Goal: Task Accomplishment & Management: Complete application form

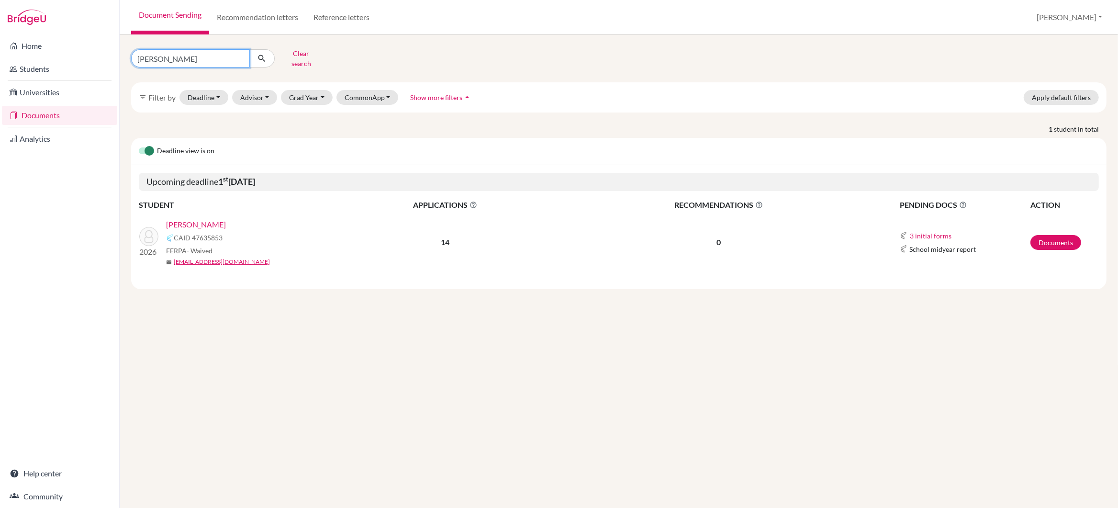
click at [204, 54] on input "siyu chen" at bounding box center [190, 58] width 119 height 18
type input "s"
type input "aryan sharma"
click at [261, 57] on icon "submit" at bounding box center [262, 59] width 10 height 10
click at [205, 219] on link "SHARMA, Aryan" at bounding box center [196, 224] width 60 height 11
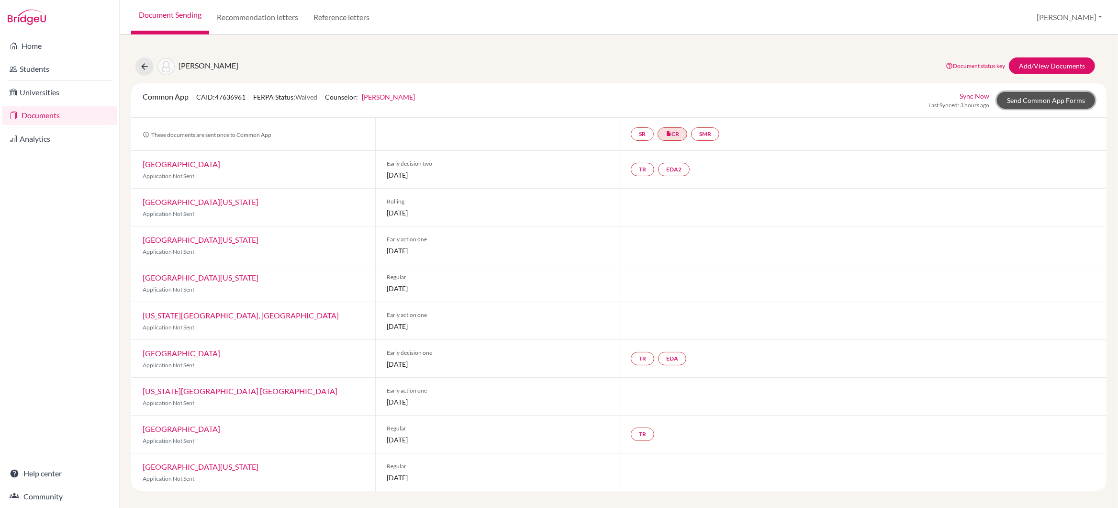
click at [1066, 101] on link "Send Common App Forms" at bounding box center [1046, 100] width 98 height 17
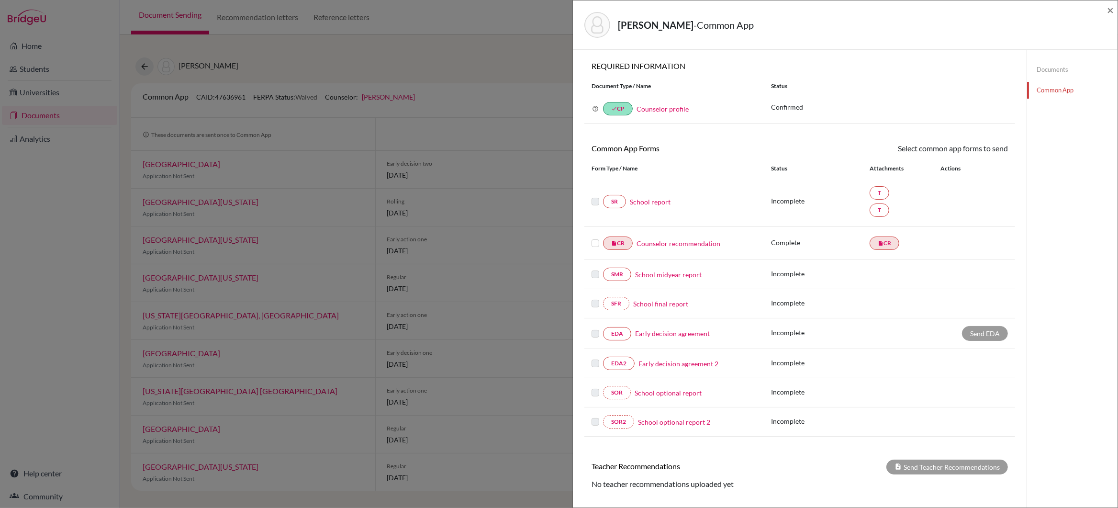
click at [679, 336] on link "Early decision agreement" at bounding box center [672, 333] width 75 height 10
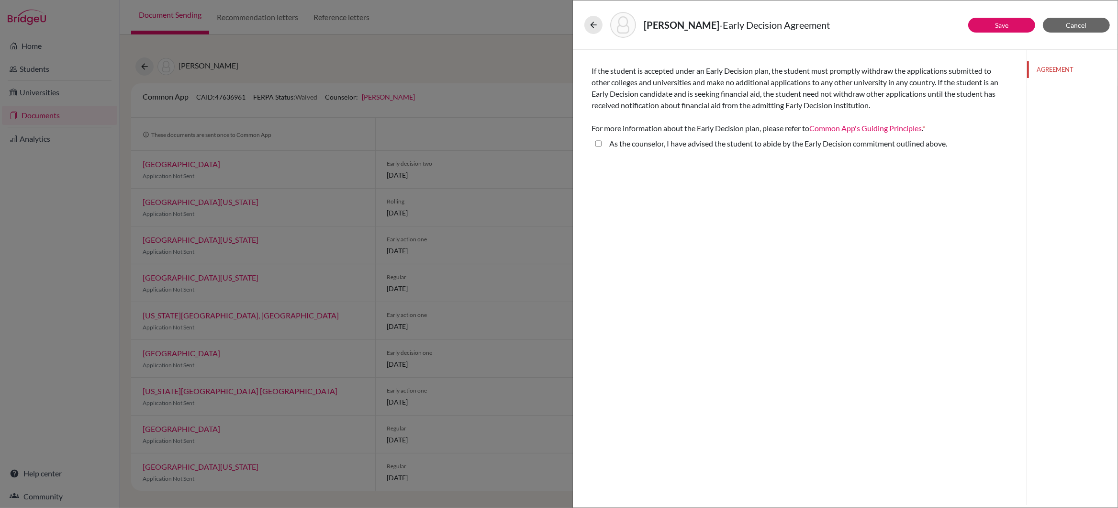
click at [597, 144] on above\ "As the counselor, I have advised the student to abide by the Early Decision com…" at bounding box center [599, 143] width 6 height 11
checkbox above\ "true"
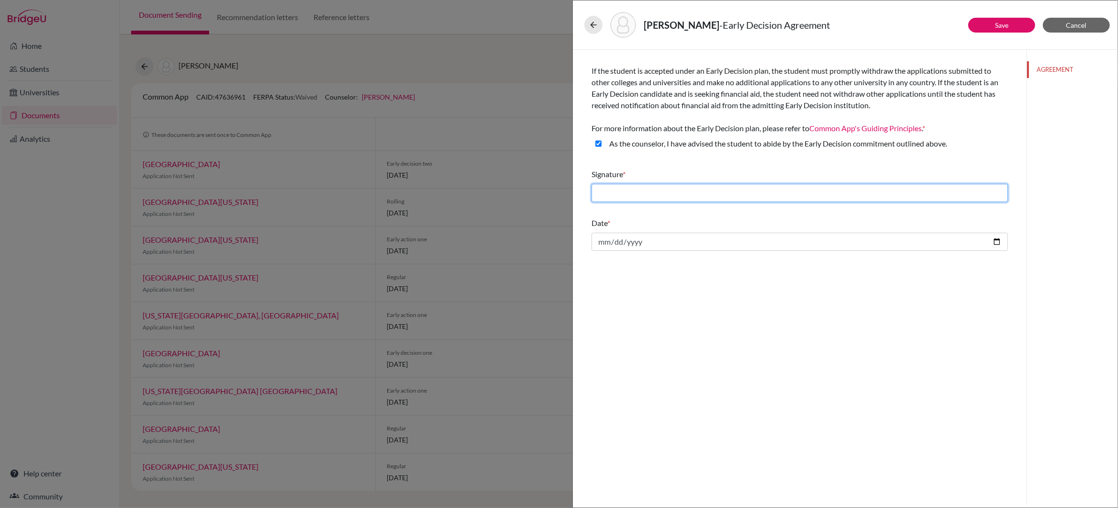
click at [638, 195] on input "text" at bounding box center [800, 193] width 417 height 18
type input "Aryan.S"
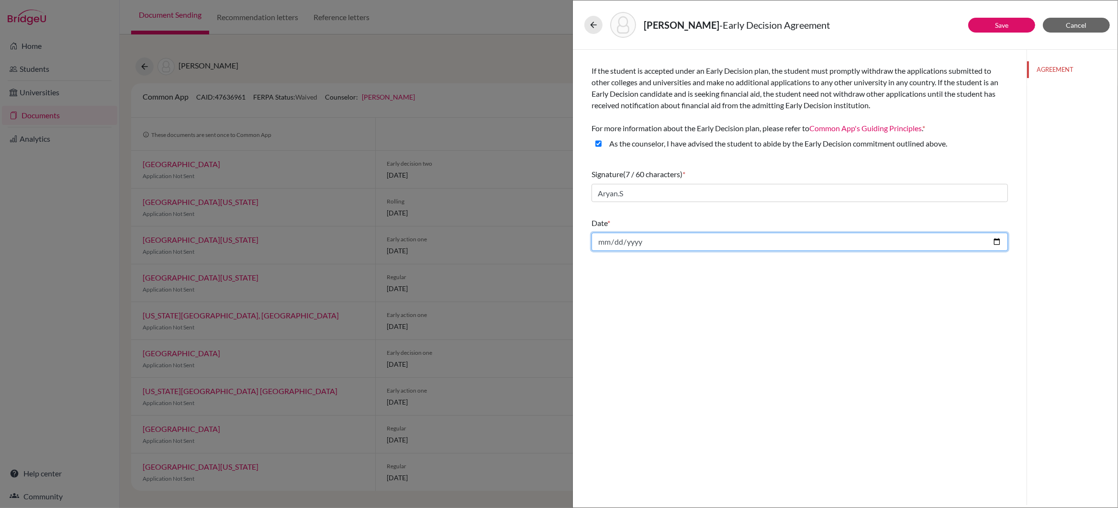
click at [995, 243] on input "date" at bounding box center [800, 242] width 417 height 18
type input "[DATE]"
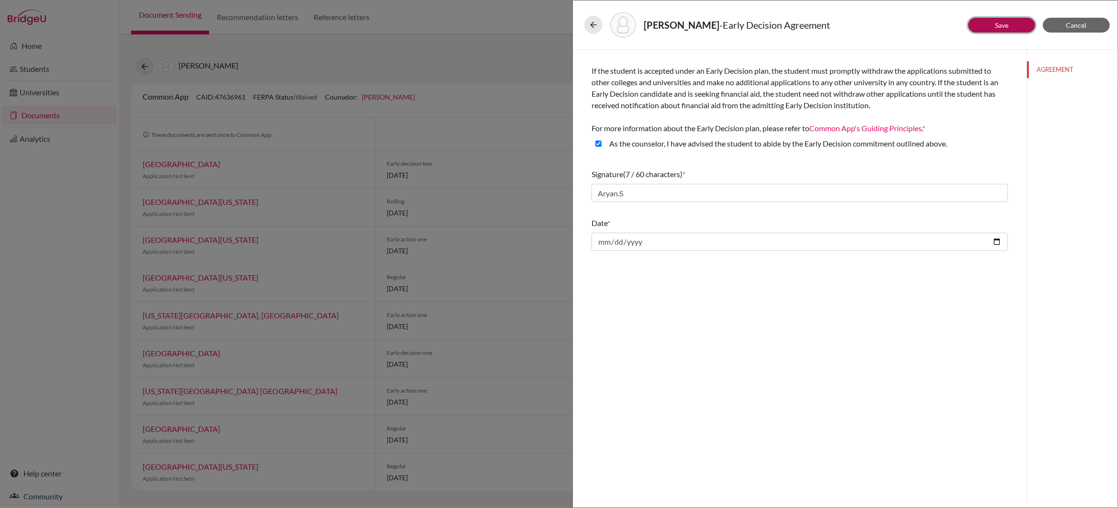
click at [999, 26] on link "Save" at bounding box center [1001, 25] width 13 height 8
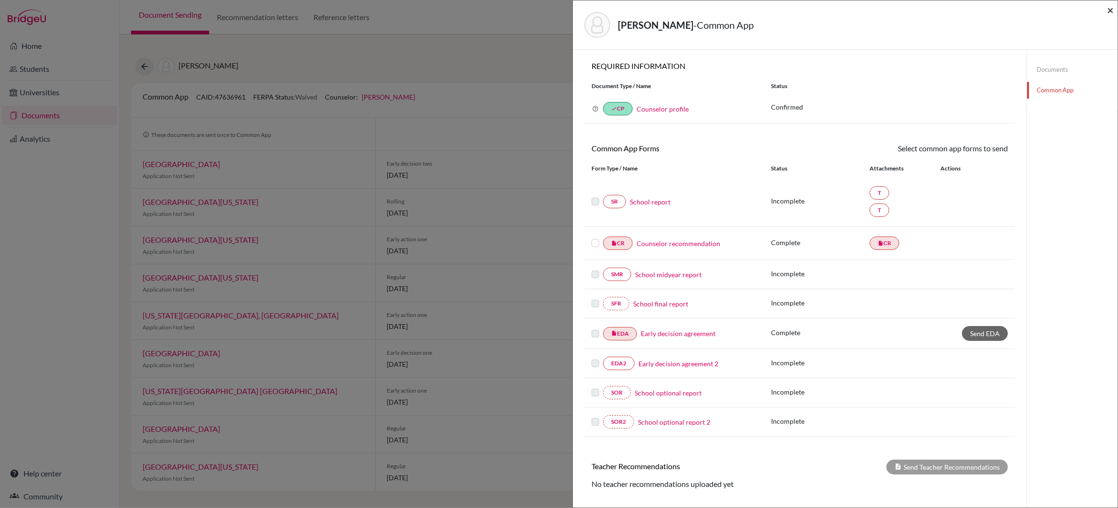
click at [1111, 8] on span "×" at bounding box center [1110, 10] width 7 height 14
